Goal: Find specific page/section: Find specific page/section

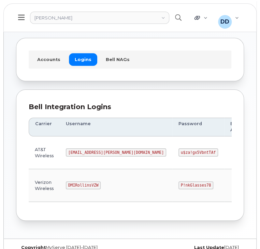
scroll to position [38, 0]
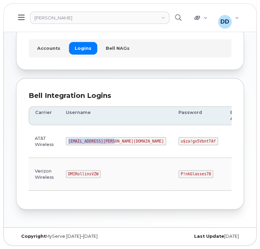
drag, startPoint x: 110, startPoint y: 140, endPoint x: 67, endPoint y: 140, distance: 43.0
click at [67, 140] on code "MS-Rollins@dminc.com" at bounding box center [116, 141] width 100 height 8
copy code "MS-Rollins@dminc.com"
drag, startPoint x: 160, startPoint y: 139, endPoint x: 122, endPoint y: 140, distance: 37.6
click at [172, 140] on td "u$za!gx5VbntTAf" at bounding box center [198, 141] width 52 height 33
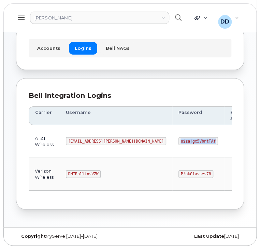
copy code "u$za!gx5VbntTAf"
